Goal: Task Accomplishment & Management: Manage account settings

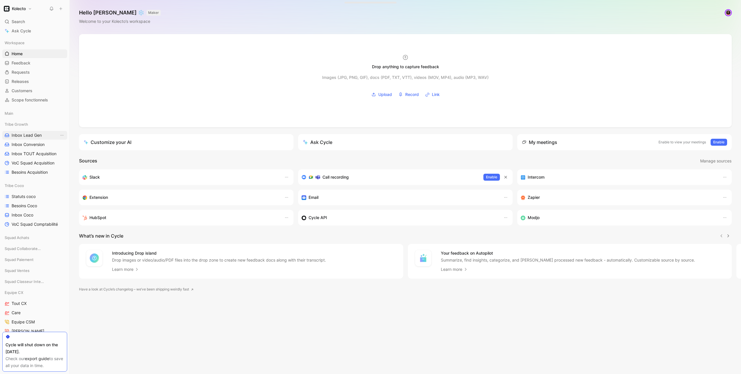
click at [31, 138] on span "Inbox Lead Gen" at bounding box center [27, 135] width 30 height 6
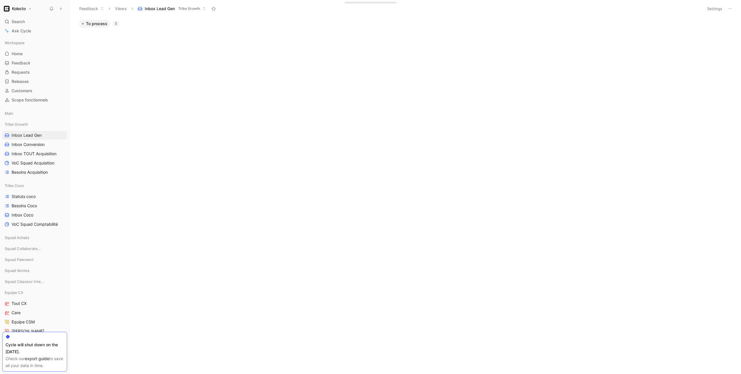
click at [116, 24] on div "5" at bounding box center [116, 24] width 7 height 6
click at [97, 22] on span "To process" at bounding box center [96, 24] width 21 height 6
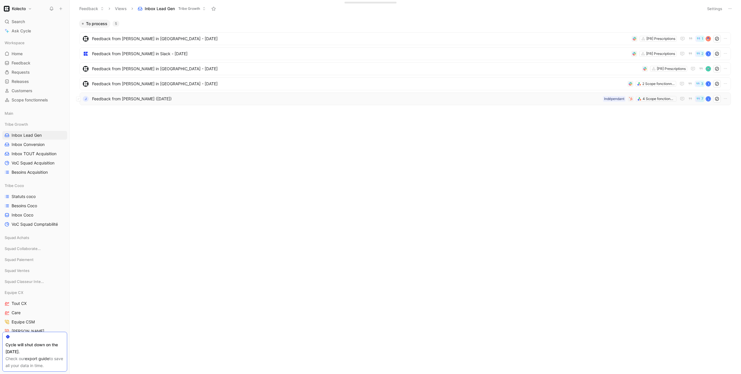
click at [176, 98] on span "Feedback from [PERSON_NAME] ([DATE])" at bounding box center [346, 98] width 508 height 7
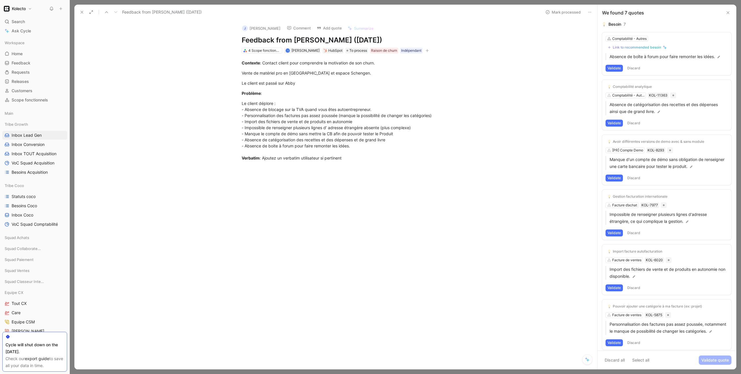
click at [728, 11] on icon at bounding box center [727, 12] width 5 height 5
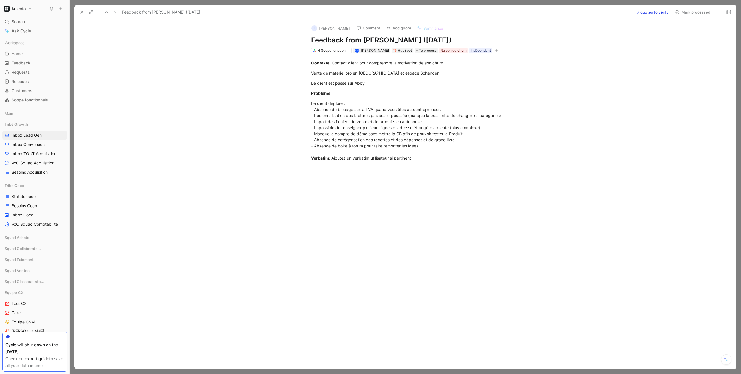
click at [82, 13] on icon at bounding box center [82, 12] width 5 height 5
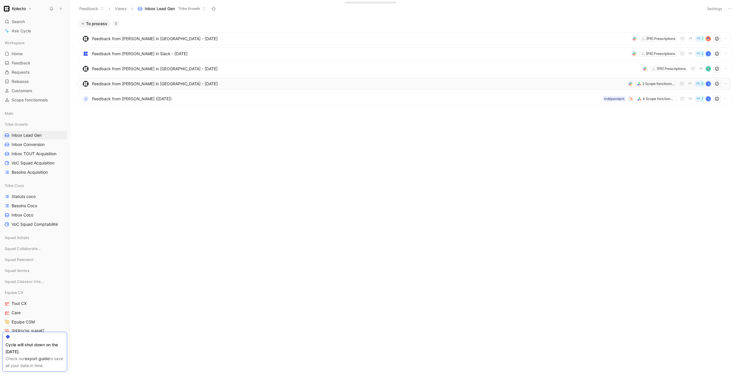
click at [143, 84] on span "Feedback from [PERSON_NAME] in [GEOGRAPHIC_DATA] - [DATE]" at bounding box center [358, 83] width 533 height 7
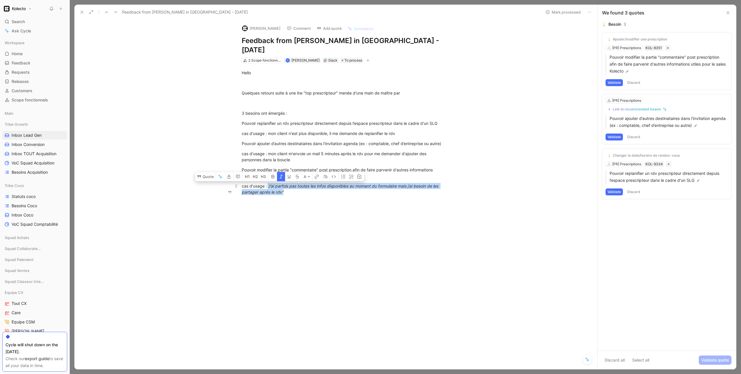
drag, startPoint x: 334, startPoint y: 190, endPoint x: 268, endPoint y: 181, distance: 66.0
click at [268, 183] on div "cas d'usage : “J’ai parfois pas toutes les infos disponibles au moment du formu…" at bounding box center [342, 189] width 200 height 12
click at [283, 154] on div "cas d'usage : mon client m'envoie un mail 5 minutes après le rdv pour me demand…" at bounding box center [342, 157] width 200 height 12
click at [727, 14] on icon at bounding box center [727, 12] width 5 height 5
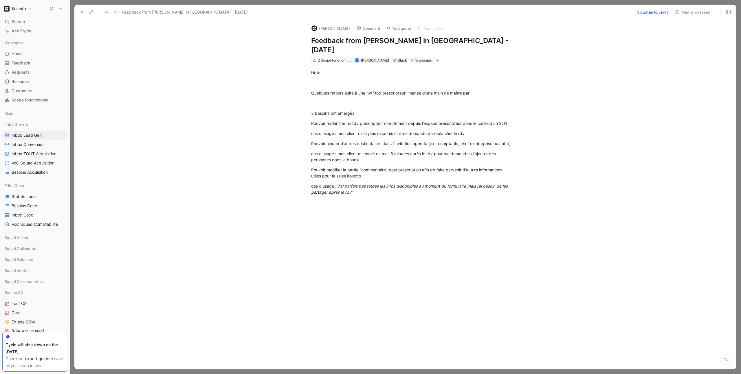
click at [83, 10] on icon at bounding box center [82, 12] width 5 height 5
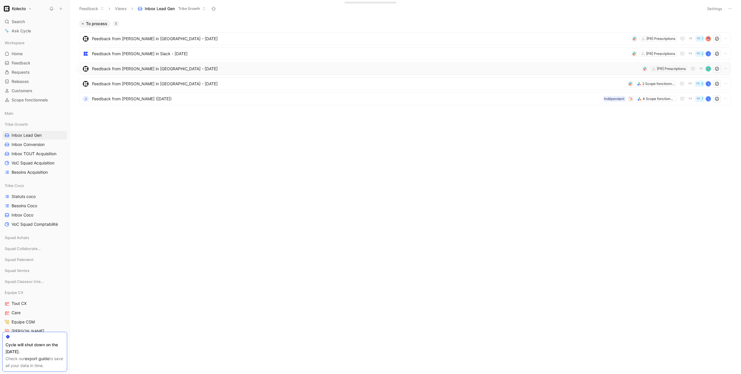
click at [237, 67] on span "Feedback from [PERSON_NAME] in [GEOGRAPHIC_DATA] - [DATE]" at bounding box center [365, 68] width 547 height 7
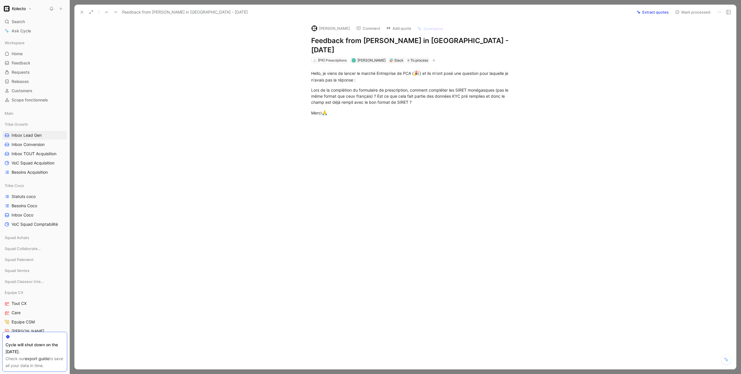
click at [82, 10] on icon at bounding box center [82, 12] width 5 height 5
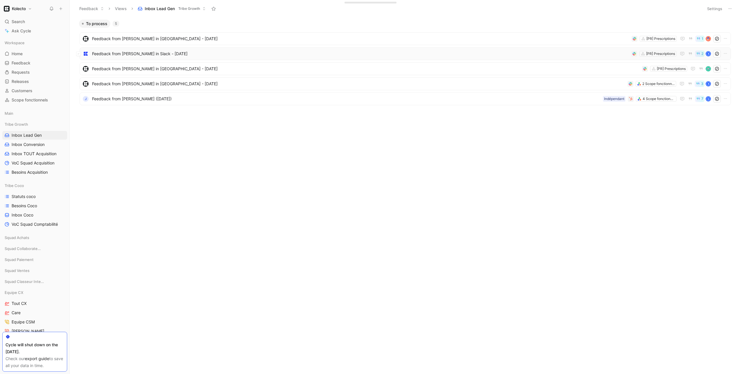
click at [147, 58] on div "Feedback from [PERSON_NAME] in Slack - [DATE] [PR] Prescriptions 2 B" at bounding box center [405, 53] width 651 height 13
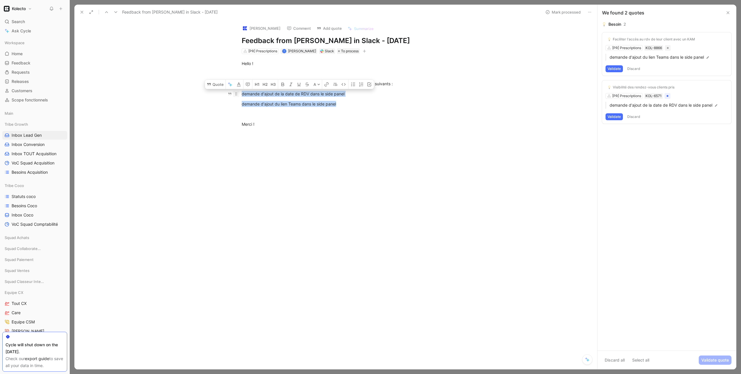
drag, startPoint x: 343, startPoint y: 114, endPoint x: 237, endPoint y: 102, distance: 106.3
click at [237, 102] on div "Hello ! En micro ouvert Val de [GEOGRAPHIC_DATA] [DATE] sont remontés les sujet…" at bounding box center [341, 99] width 510 height 90
click at [269, 107] on div "demande d'ajout du lien Teams dans le side panel" at bounding box center [342, 104] width 200 height 6
drag, startPoint x: 344, startPoint y: 113, endPoint x: 256, endPoint y: 104, distance: 88.5
click at [256, 104] on div "Hello ! En micro ouvert Val de [GEOGRAPHIC_DATA] [DATE] sont remontés les sujet…" at bounding box center [341, 99] width 510 height 90
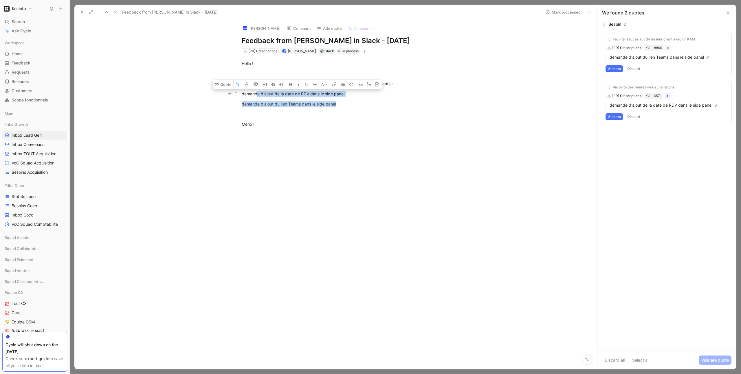
click at [256, 97] on div "demande d'ajout de la date de RDV dans le side panel" at bounding box center [342, 94] width 200 height 6
click at [469, 109] on div "Hello ! En micro ouvert Val de [GEOGRAPHIC_DATA] [DATE] sont remontés les sujet…" at bounding box center [341, 99] width 510 height 90
